Goal: Book appointment/travel/reservation

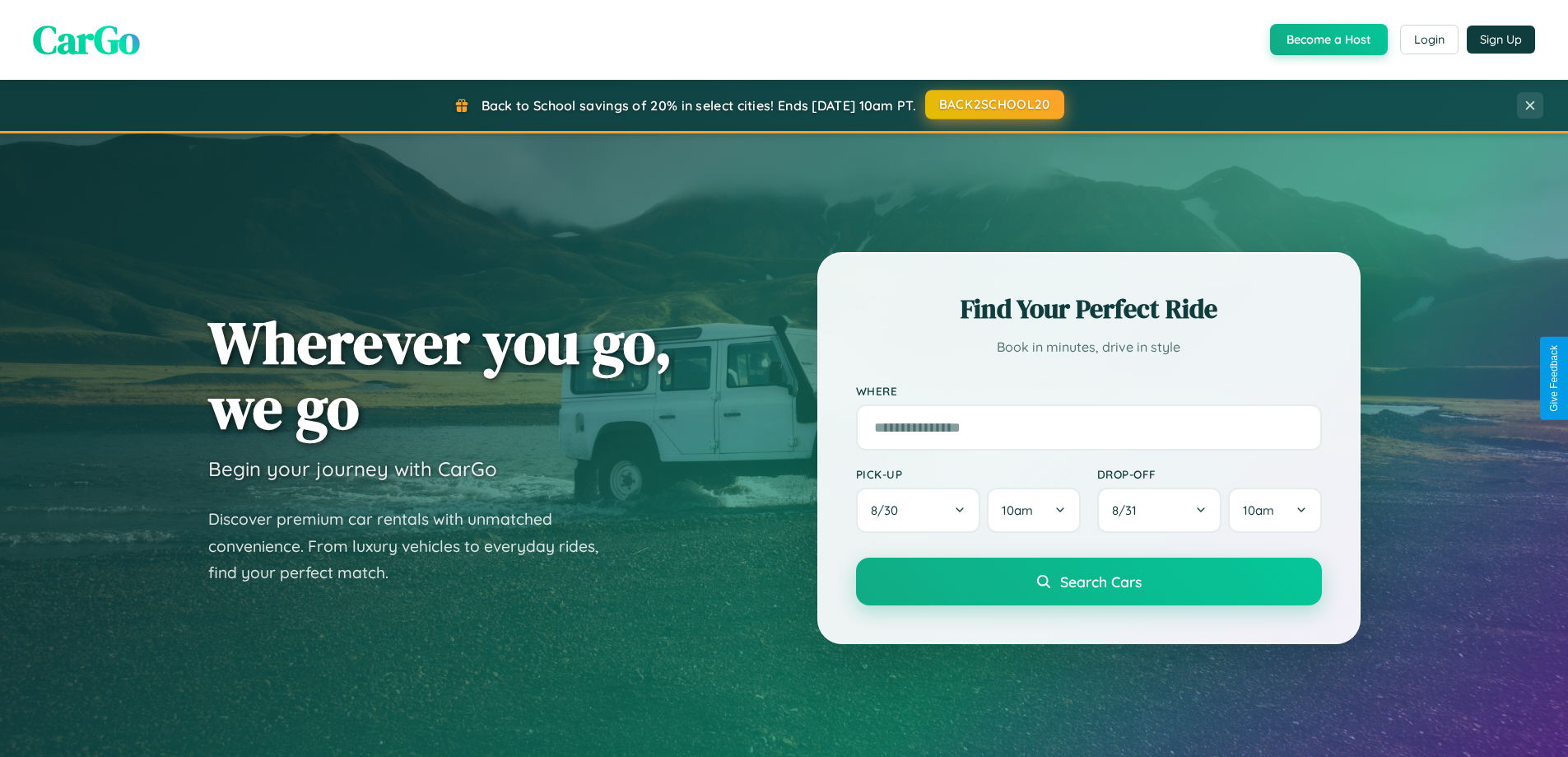
click at [993, 105] on button "BACK2SCHOOL20" at bounding box center [994, 105] width 139 height 29
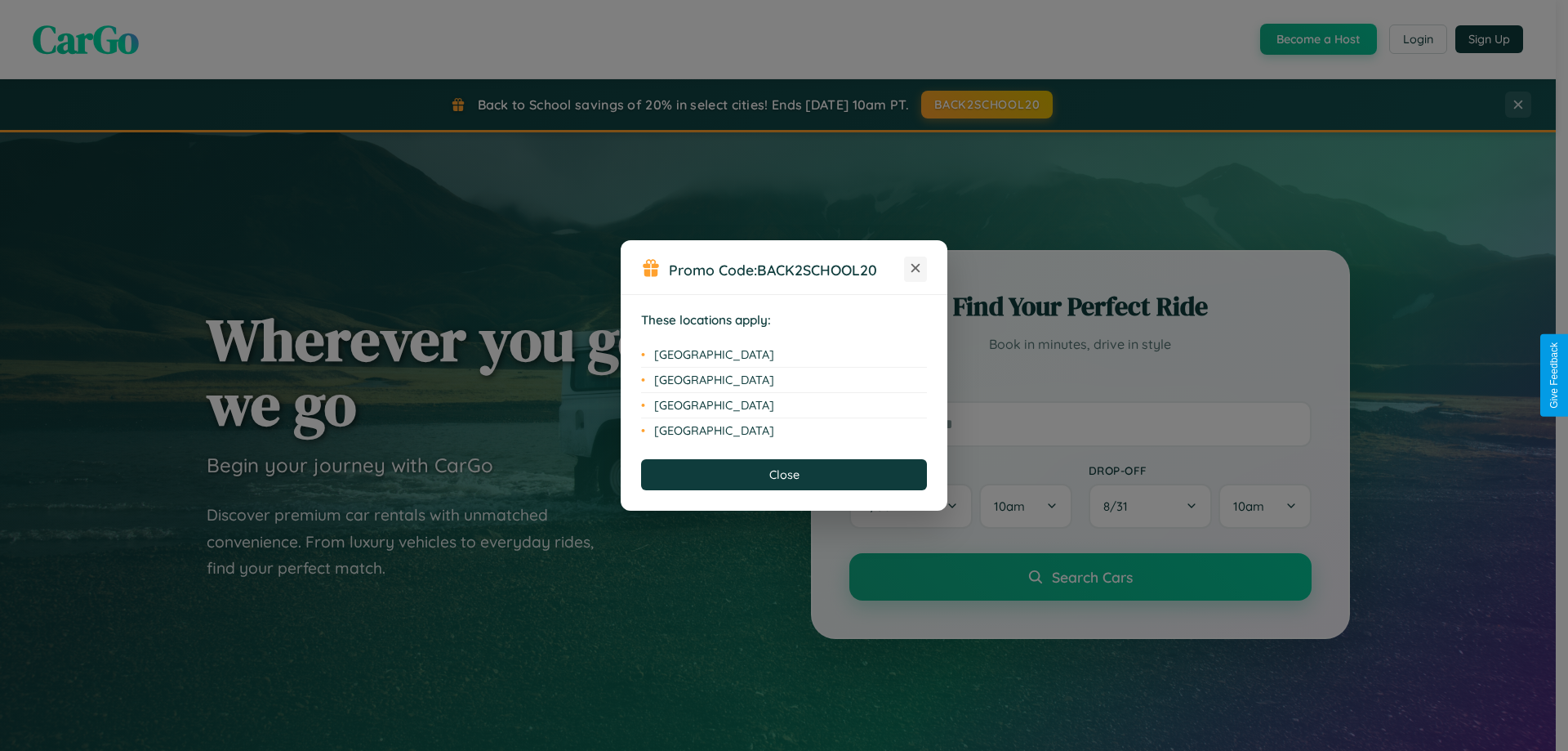
click at [916, 268] on icon at bounding box center [916, 268] width 9 height 9
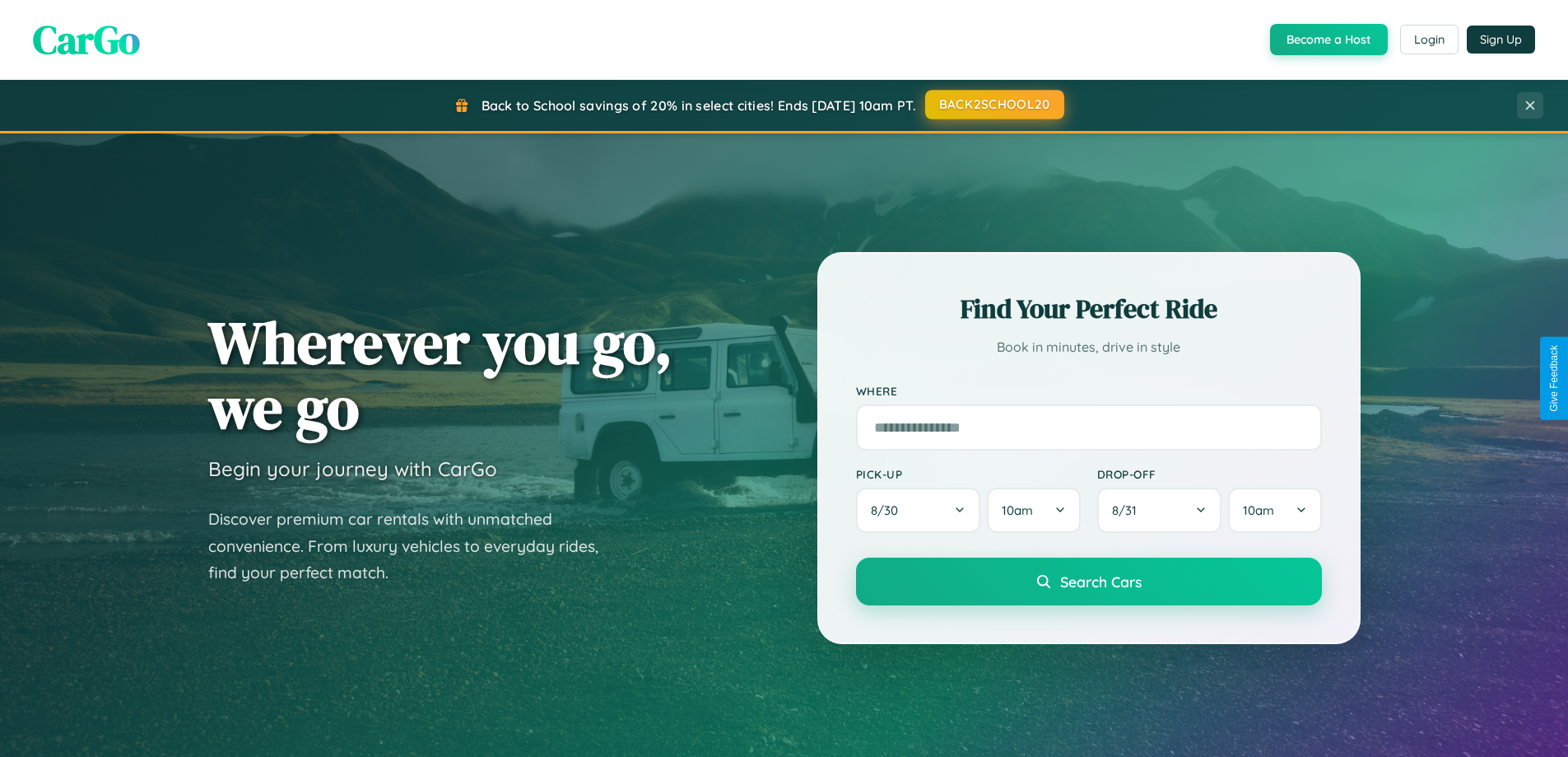
click at [993, 105] on button "BACK2SCHOOL20" at bounding box center [994, 105] width 139 height 29
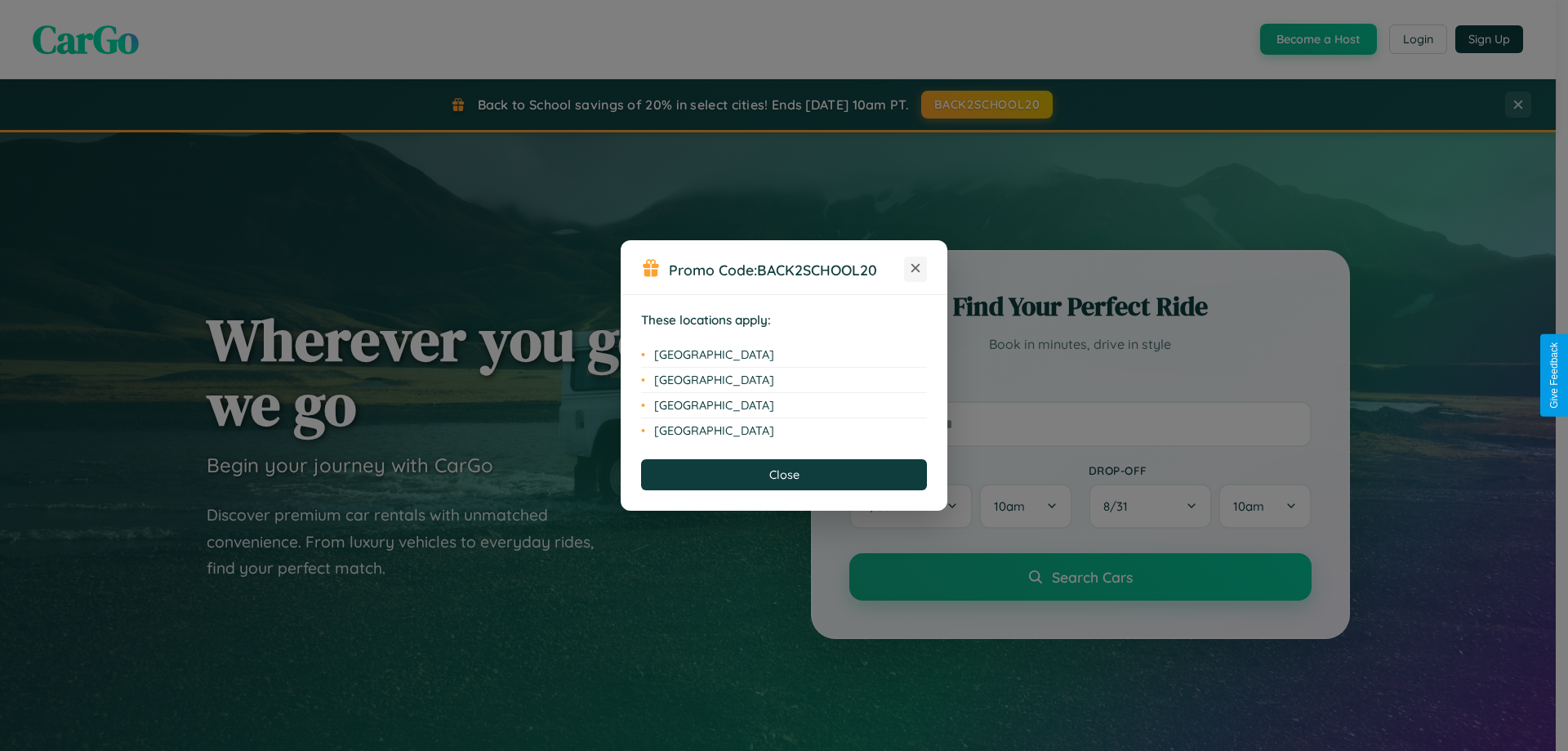
click at [916, 268] on icon at bounding box center [916, 268] width 9 height 9
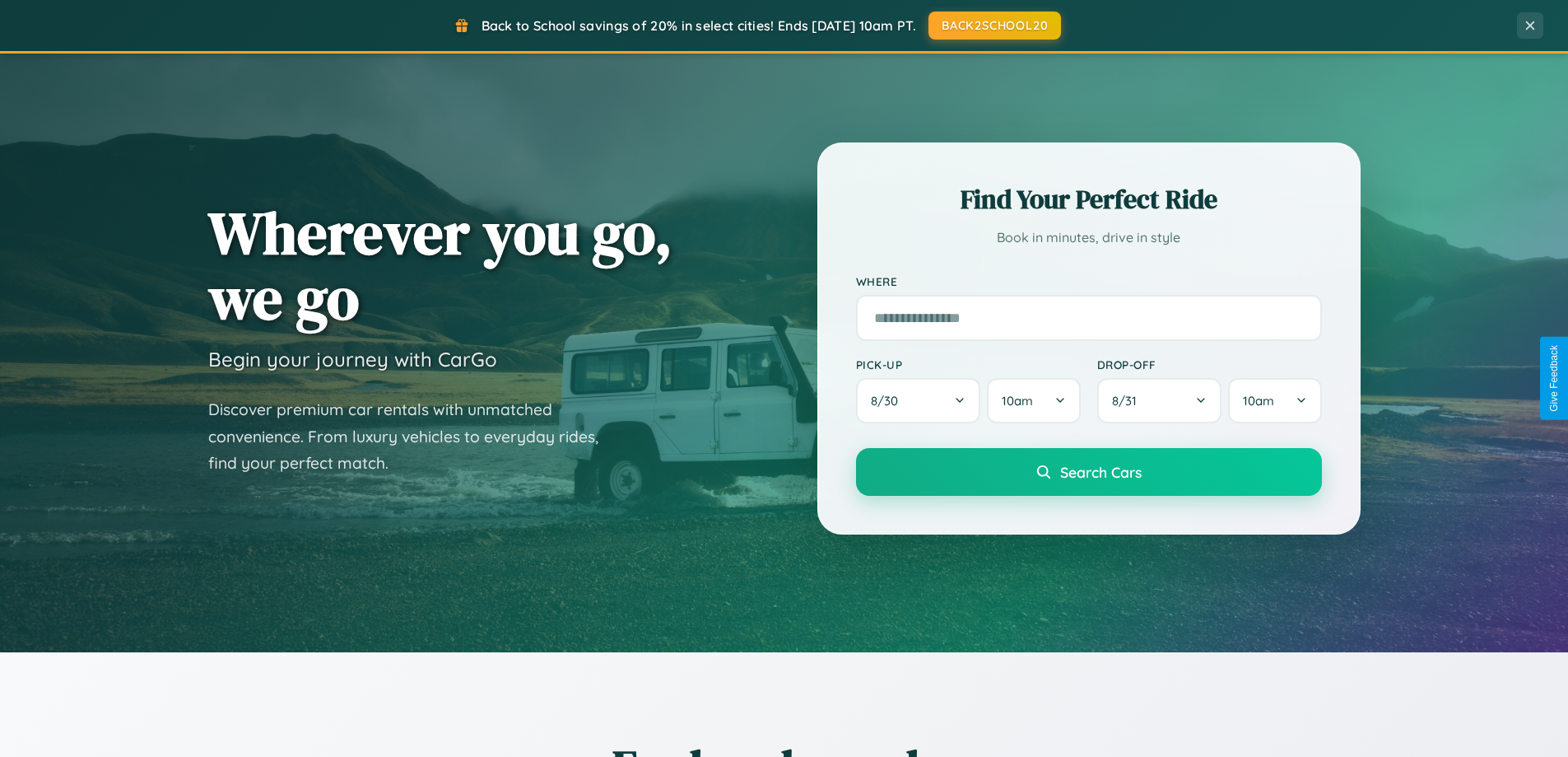
scroll to position [709, 0]
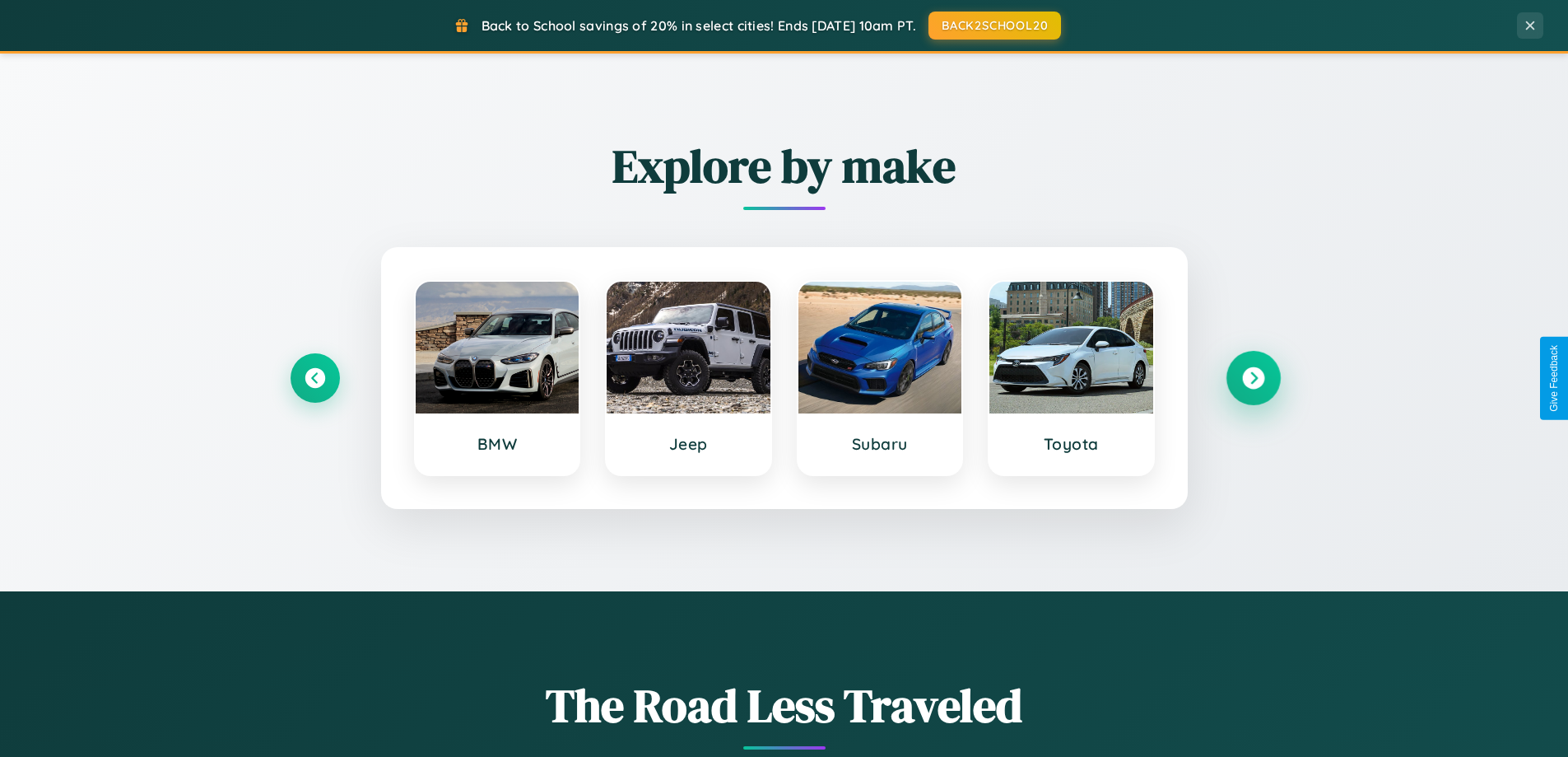
click at [1253, 378] on icon at bounding box center [1254, 378] width 22 height 22
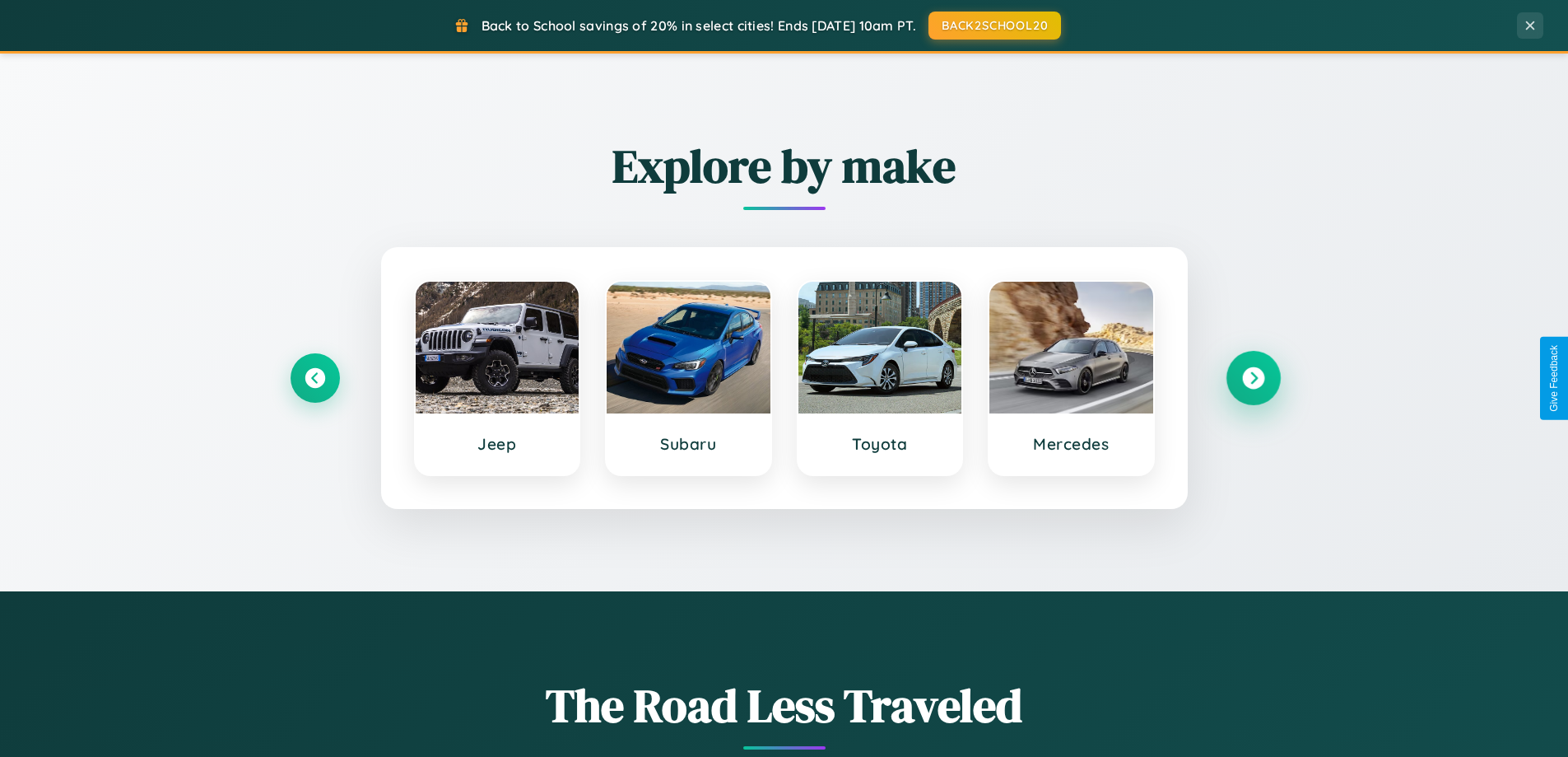
scroll to position [2645, 0]
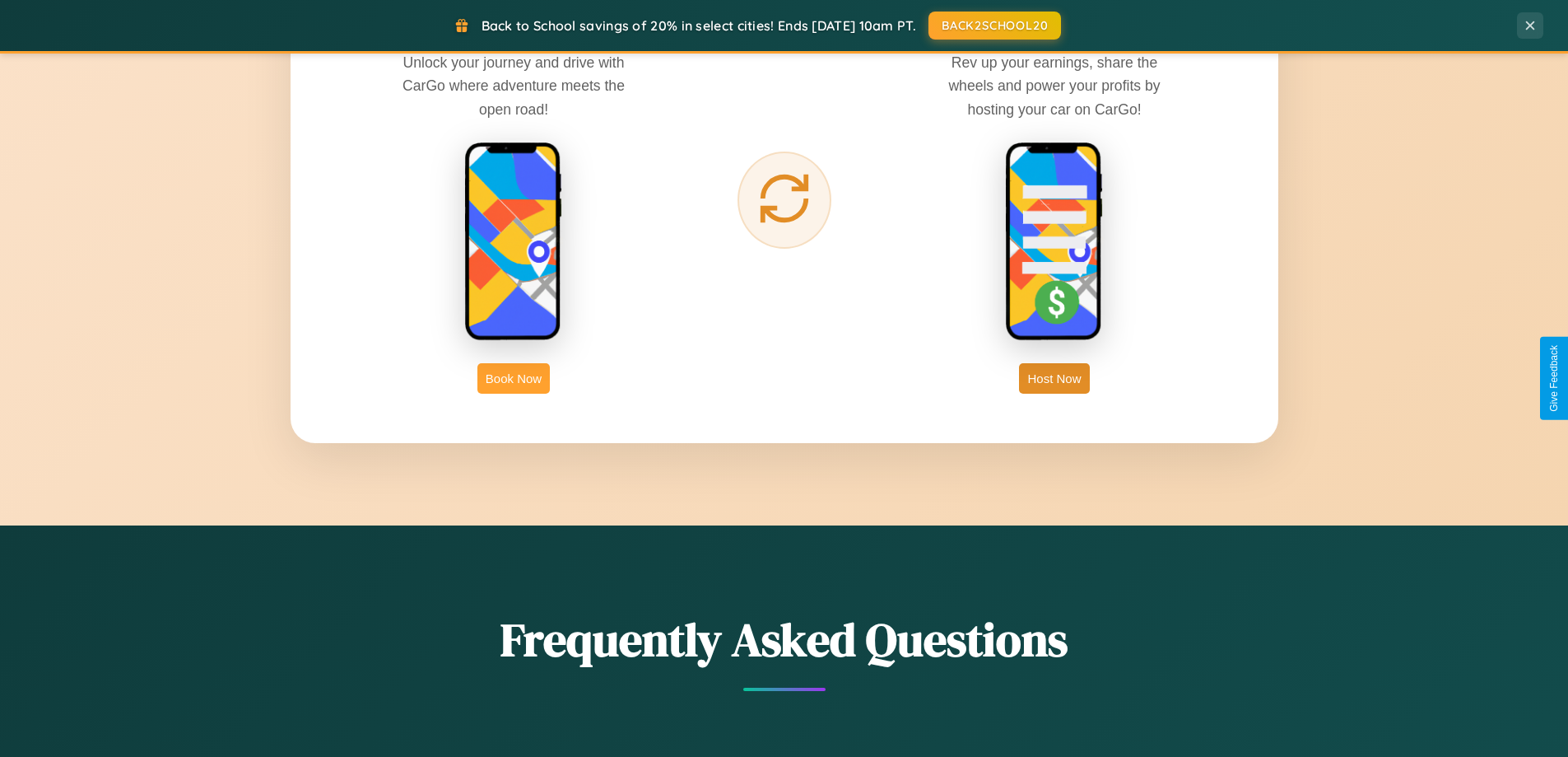
click at [513, 378] on button "Book Now" at bounding box center [514, 378] width 73 height 30
